Goal: Navigation & Orientation: Find specific page/section

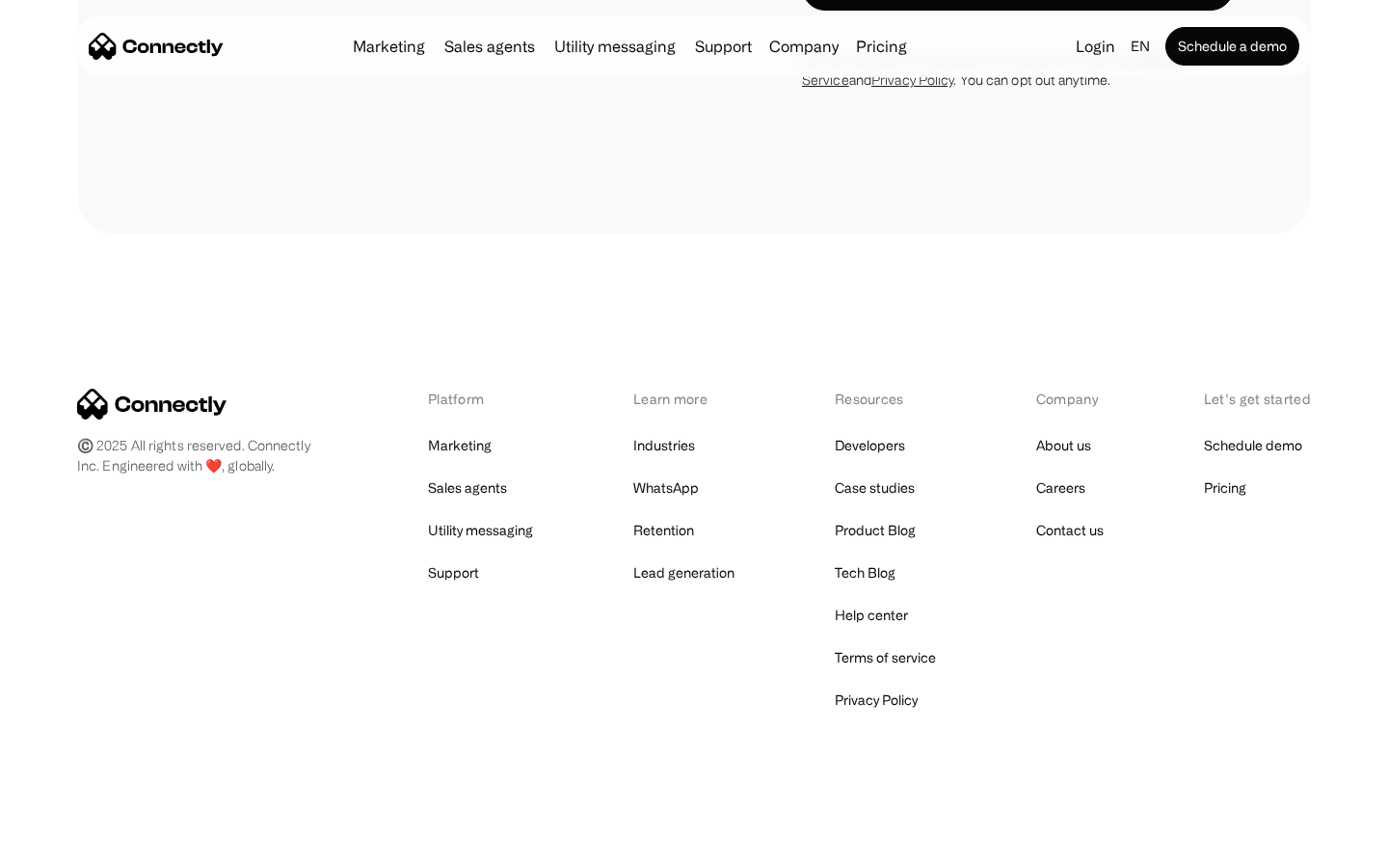
scroll to position [5886, 0]
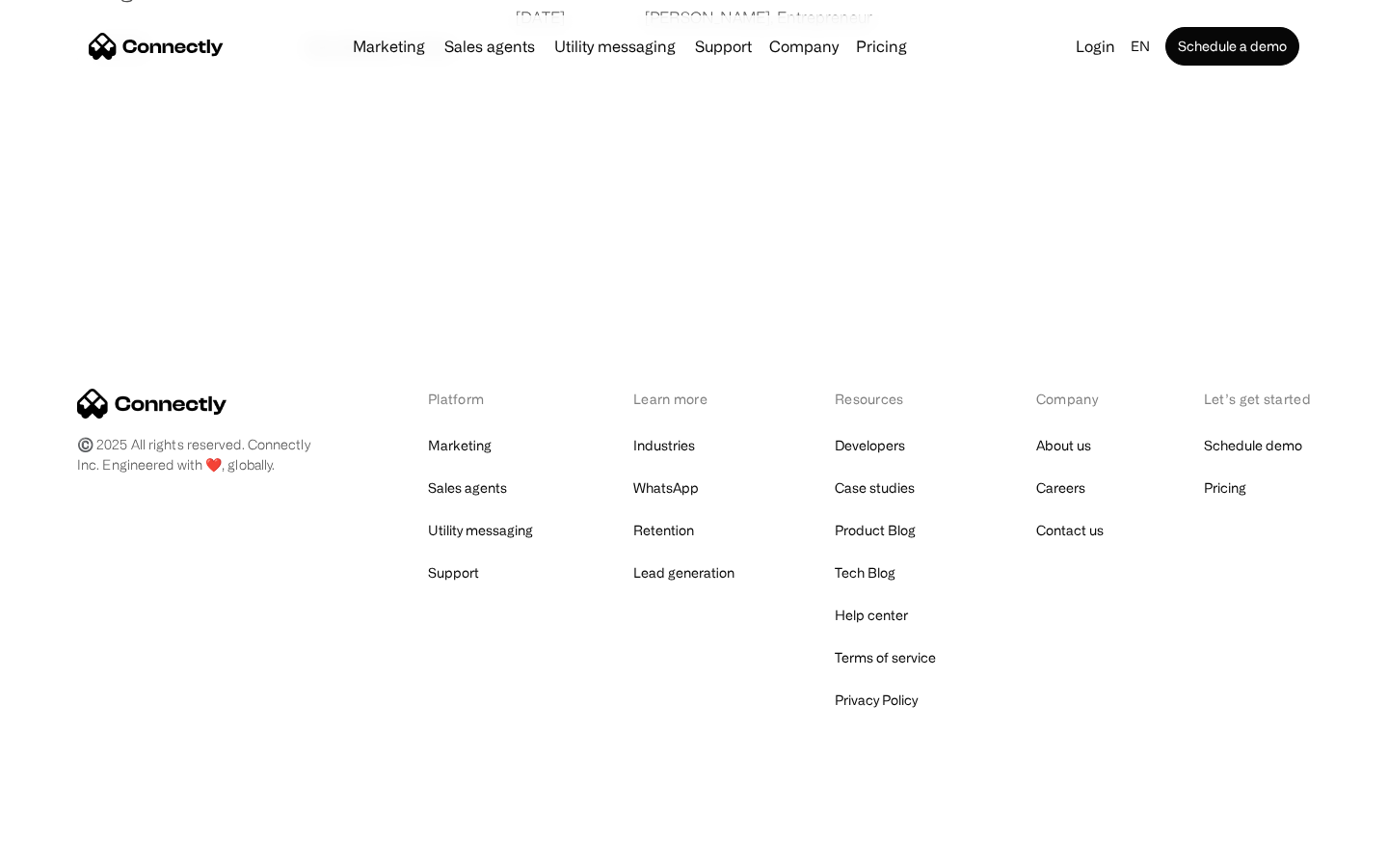
scroll to position [3703, 0]
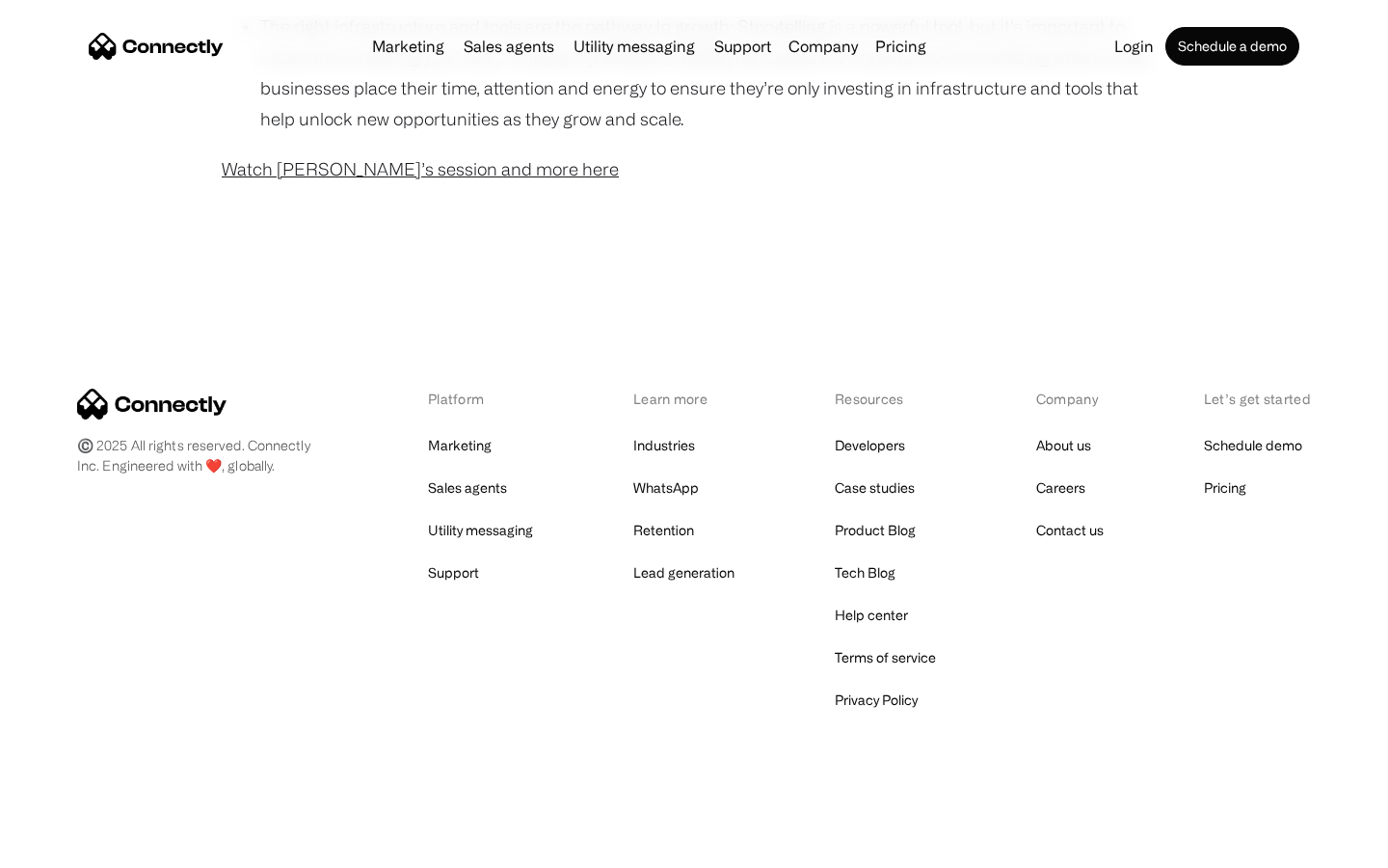
scroll to position [1562, 0]
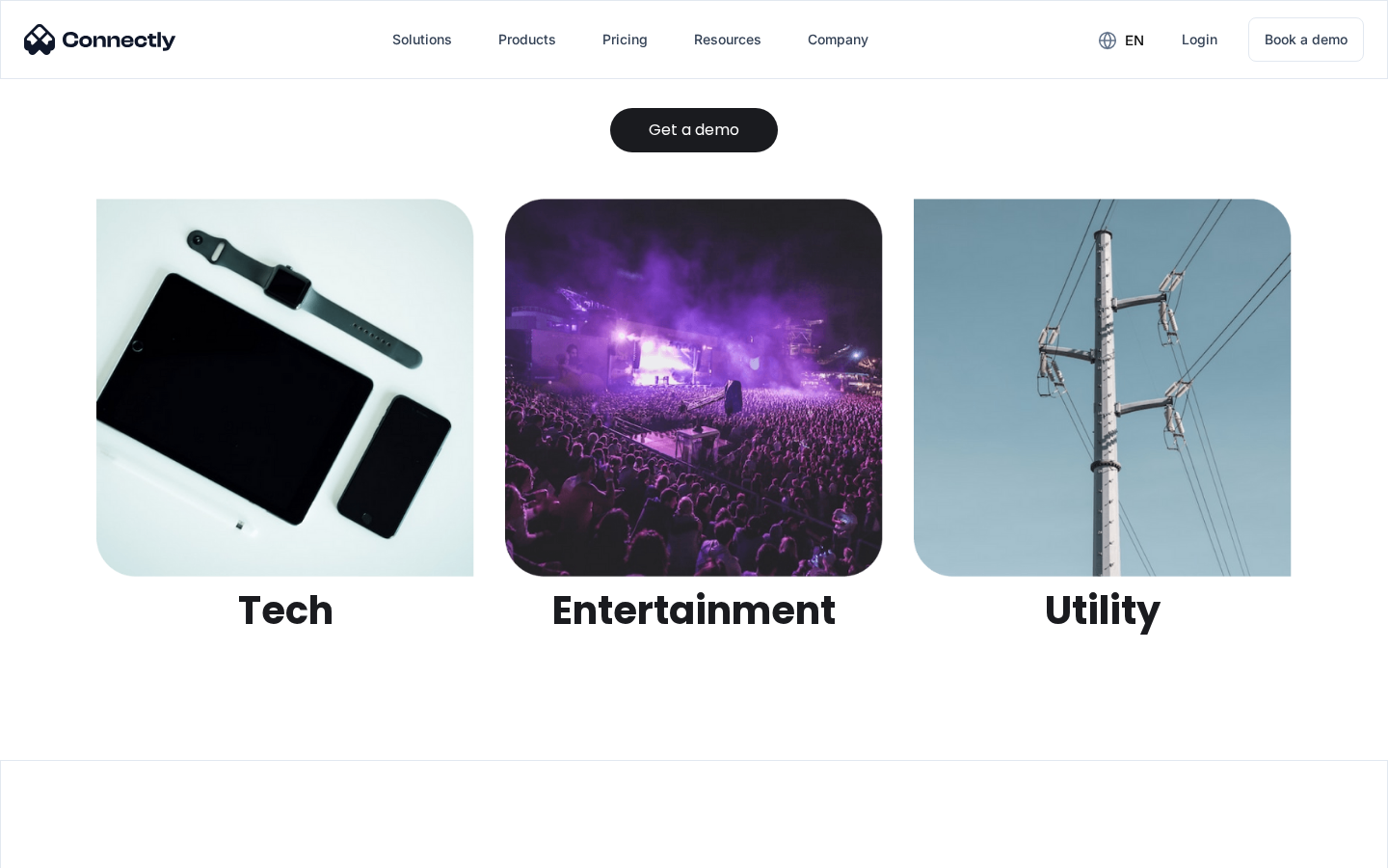
scroll to position [6081, 0]
